Goal: Find specific fact: Find specific fact

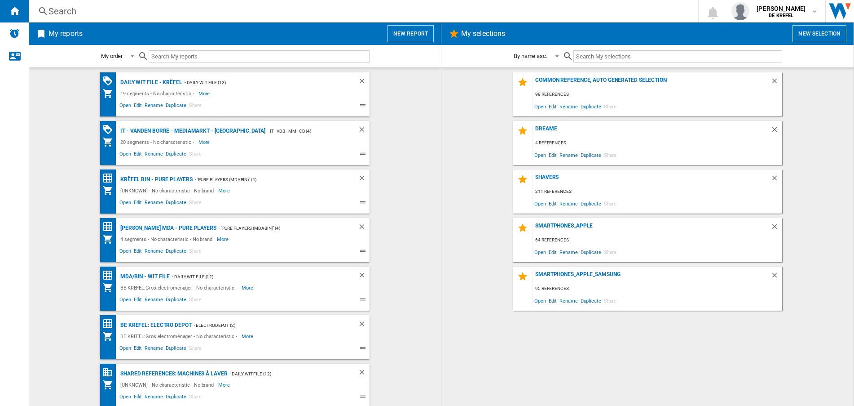
click at [73, 12] on div "Search" at bounding box center [362, 11] width 626 height 13
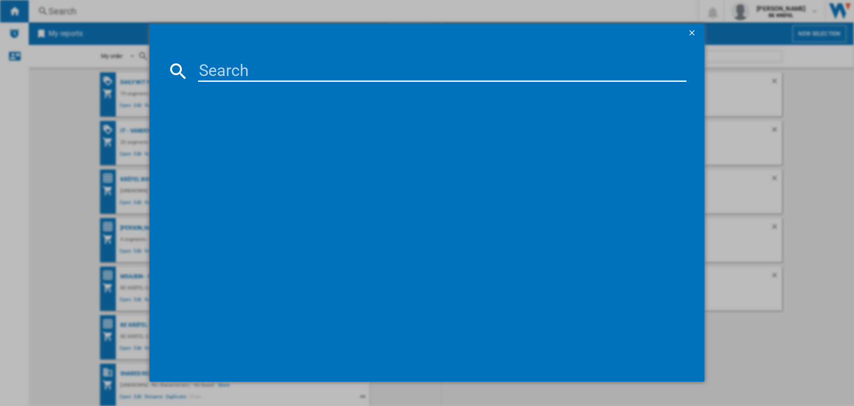
click at [243, 70] on input at bounding box center [442, 71] width 489 height 22
paste input "41011613"
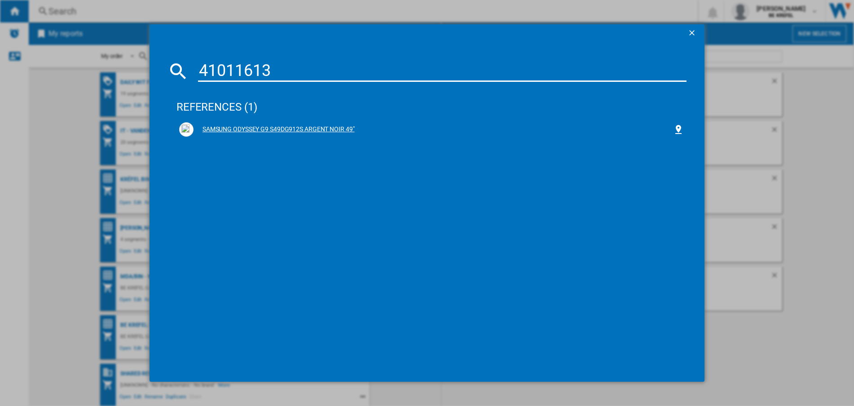
type input "41011613"
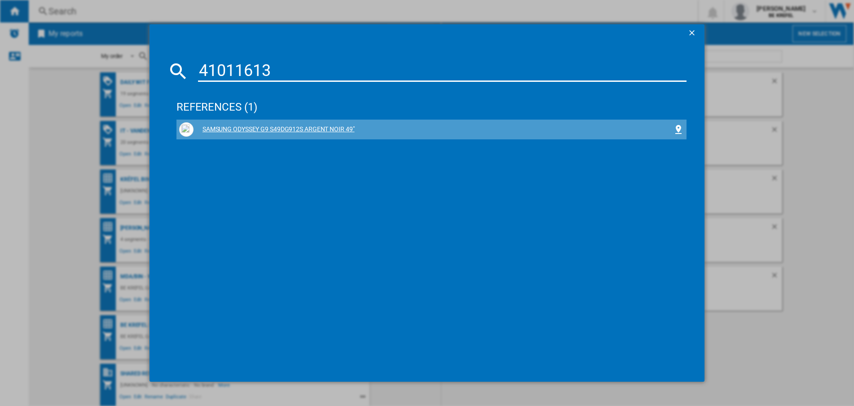
click at [332, 125] on div "SAMSUNG ODYSSEY G9 S49DG912S ARGENT NOIR 49"" at bounding box center [434, 129] width 480 height 9
